Goal: Book appointment/travel/reservation

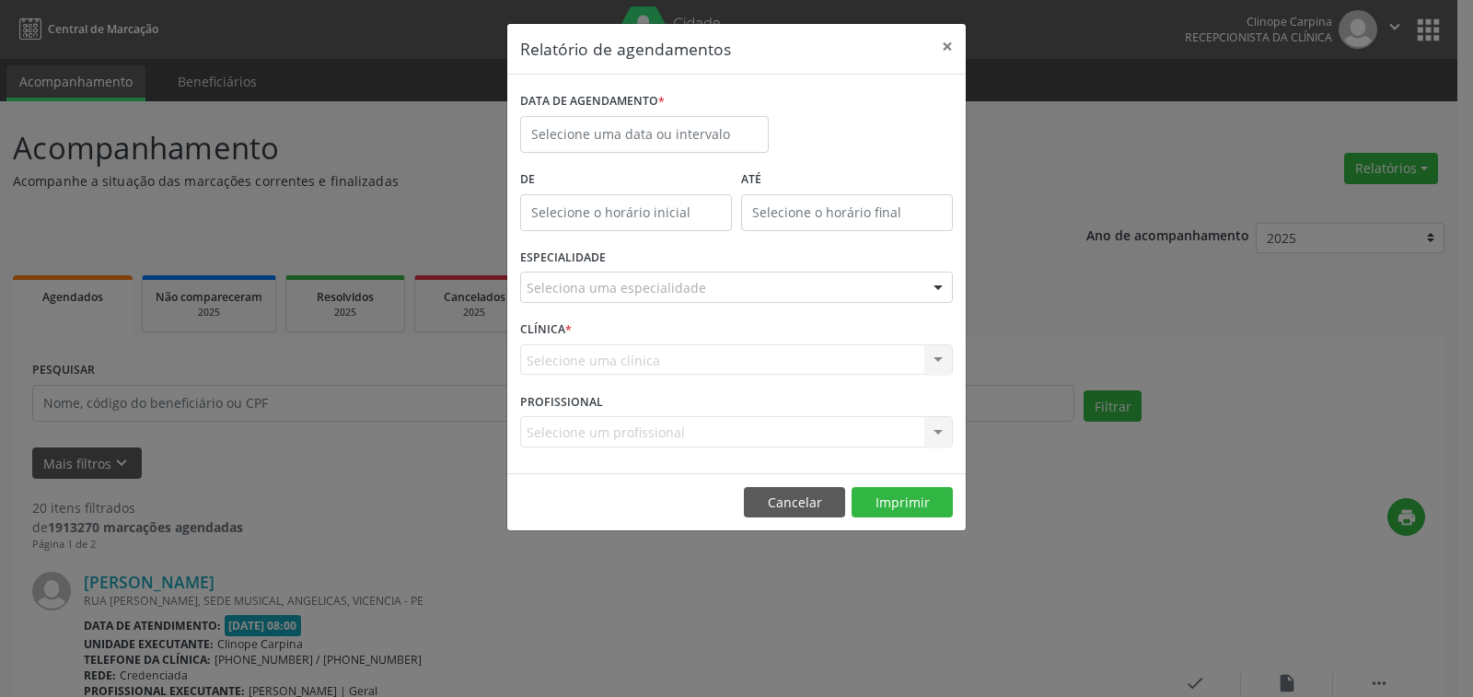
select select "8"
click at [689, 141] on body "Central de Marcação Clinope Carpina Recepcionista da clínica  Configurações Sa…" at bounding box center [736, 348] width 1473 height 697
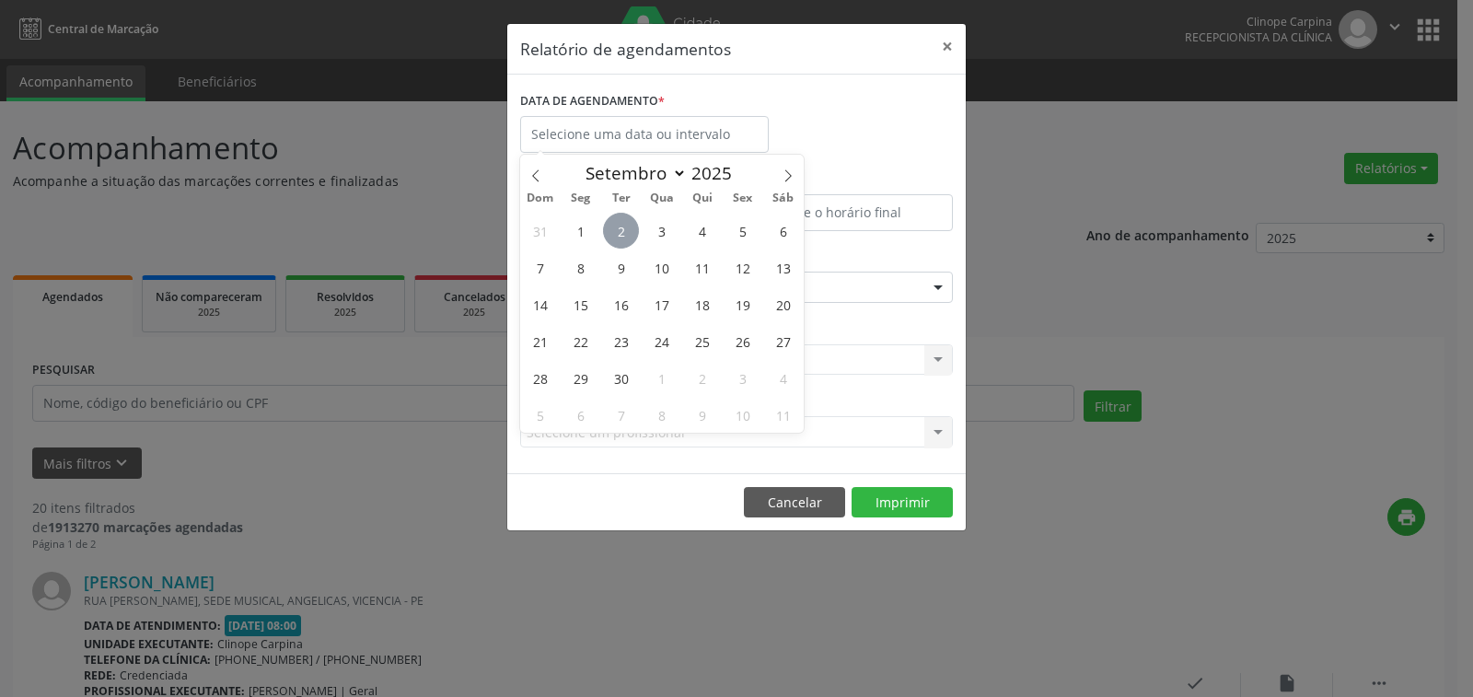
click at [613, 226] on span "2" at bounding box center [621, 231] width 36 height 36
type input "[DATE]"
click at [613, 226] on span "2" at bounding box center [621, 231] width 36 height 36
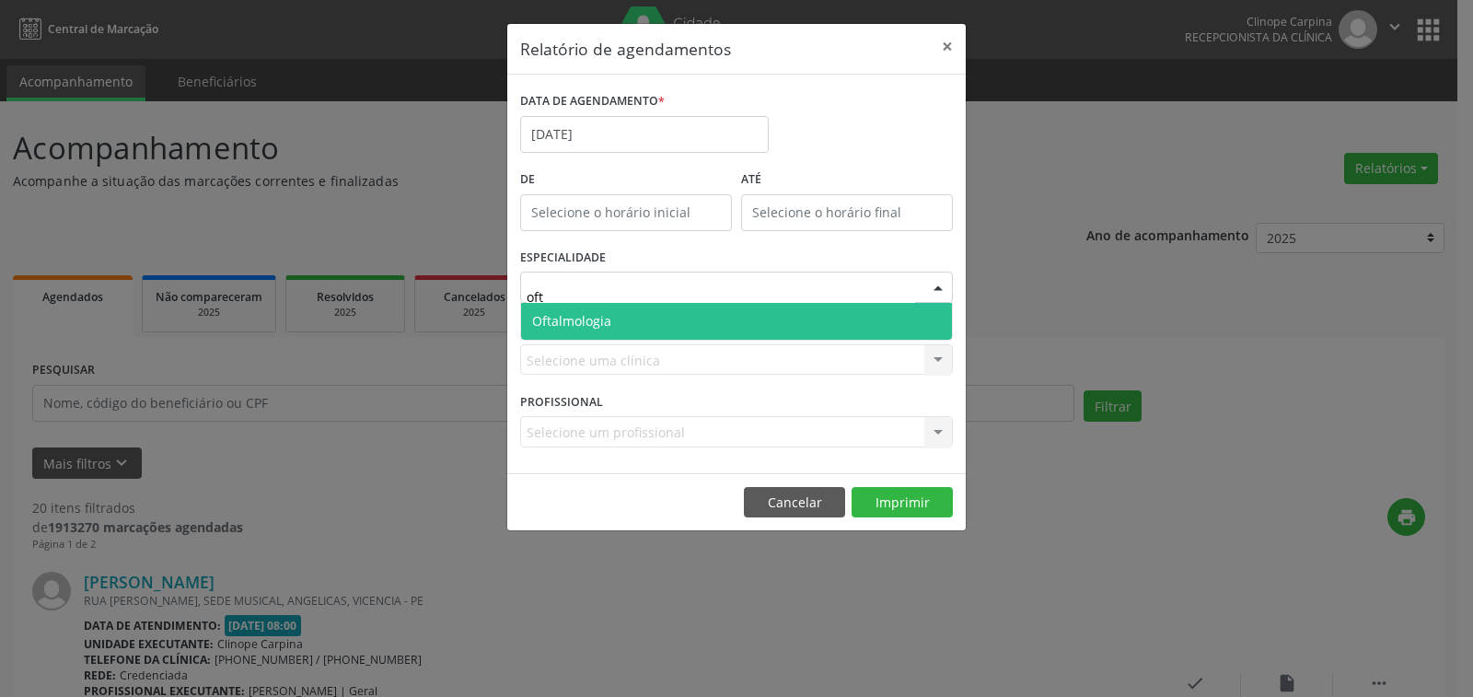
type input "ofta"
click at [691, 330] on span "Oftalmologia" at bounding box center [736, 321] width 431 height 37
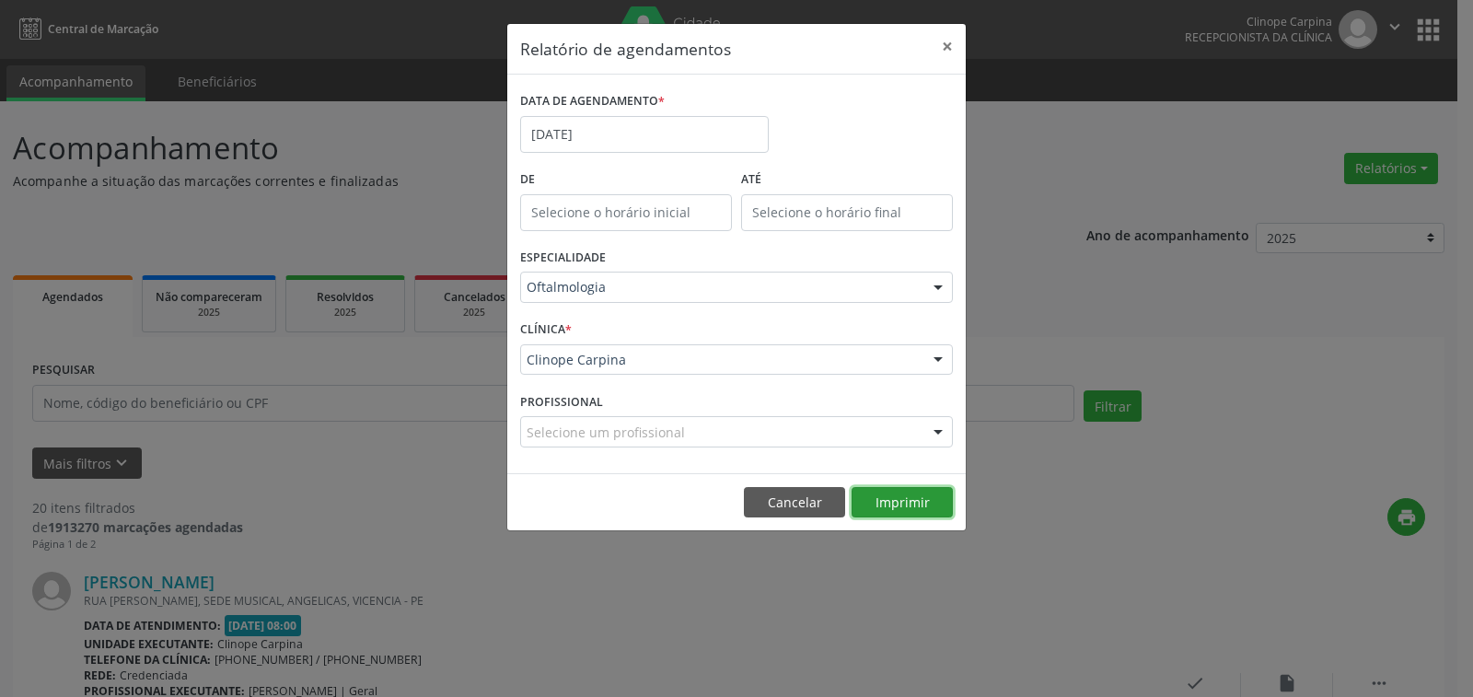
click at [895, 502] on button "Imprimir" at bounding box center [902, 502] width 101 height 31
click at [945, 50] on button "×" at bounding box center [947, 46] width 37 height 45
